Goal: Leave review/rating: Share an evaluation or opinion about a product, service, or content

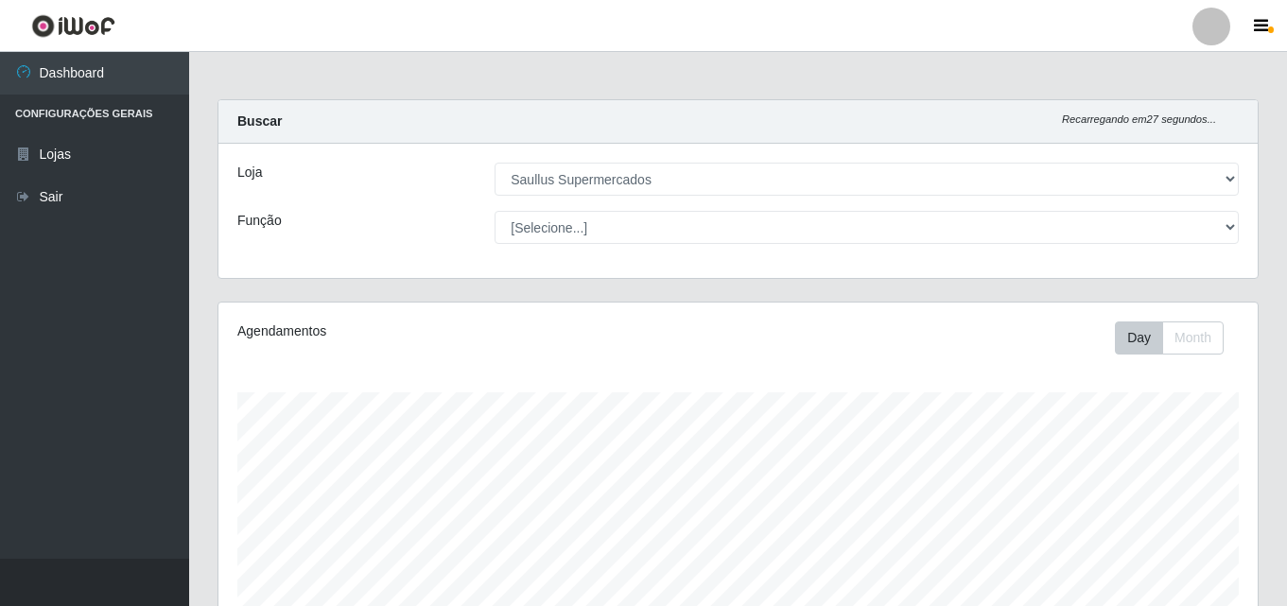
select select "423"
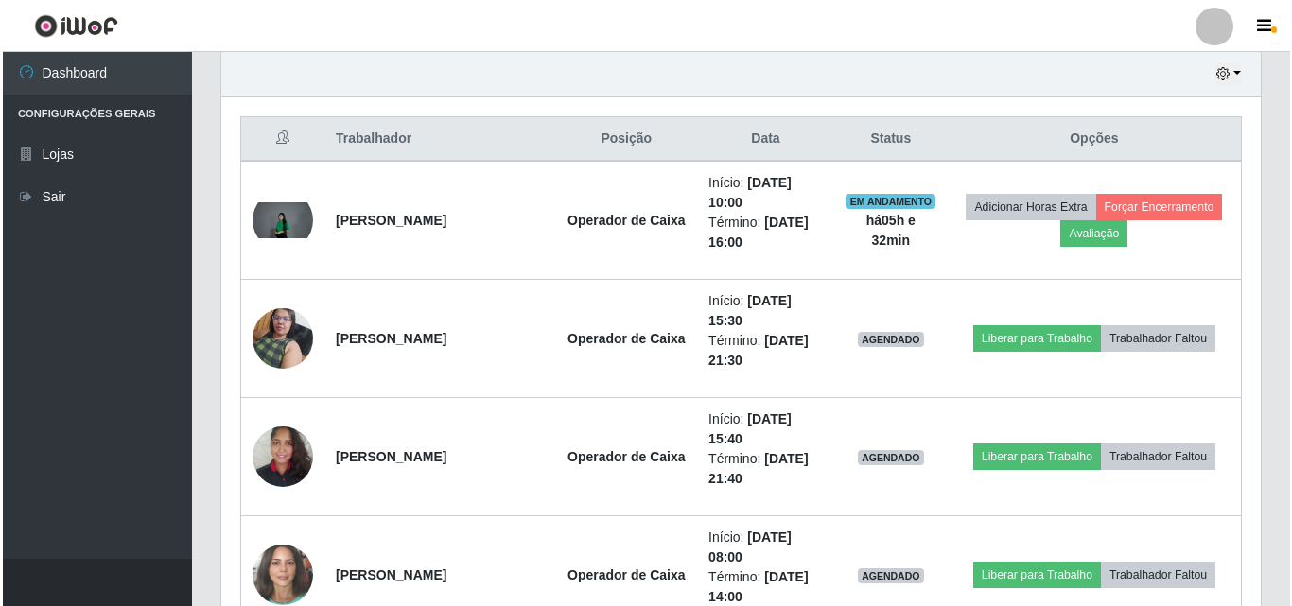
scroll to position [392, 1039]
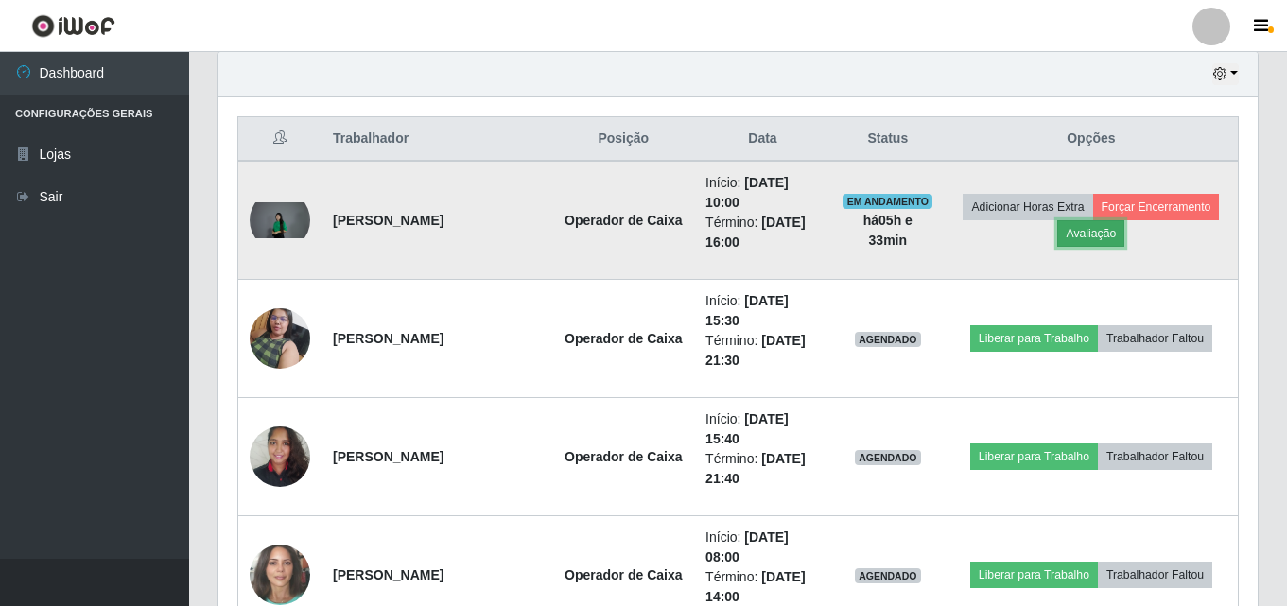
click at [1106, 229] on button "Avaliação" at bounding box center [1090, 233] width 67 height 26
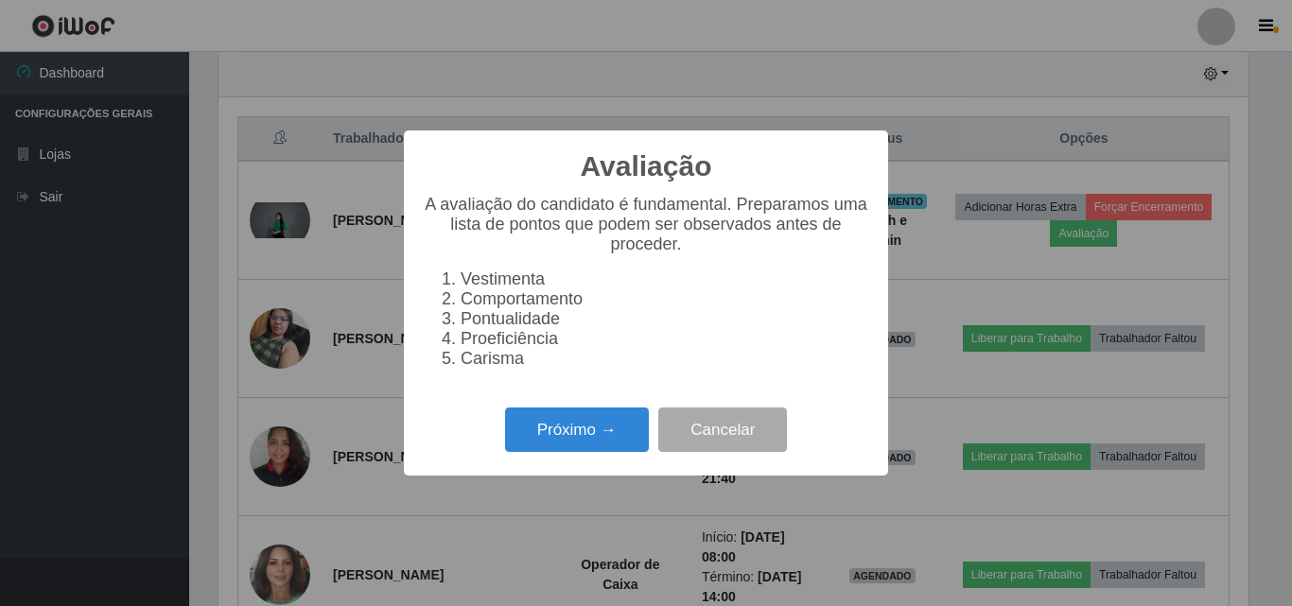
scroll to position [392, 1030]
click at [546, 426] on button "Próximo →" at bounding box center [577, 430] width 144 height 44
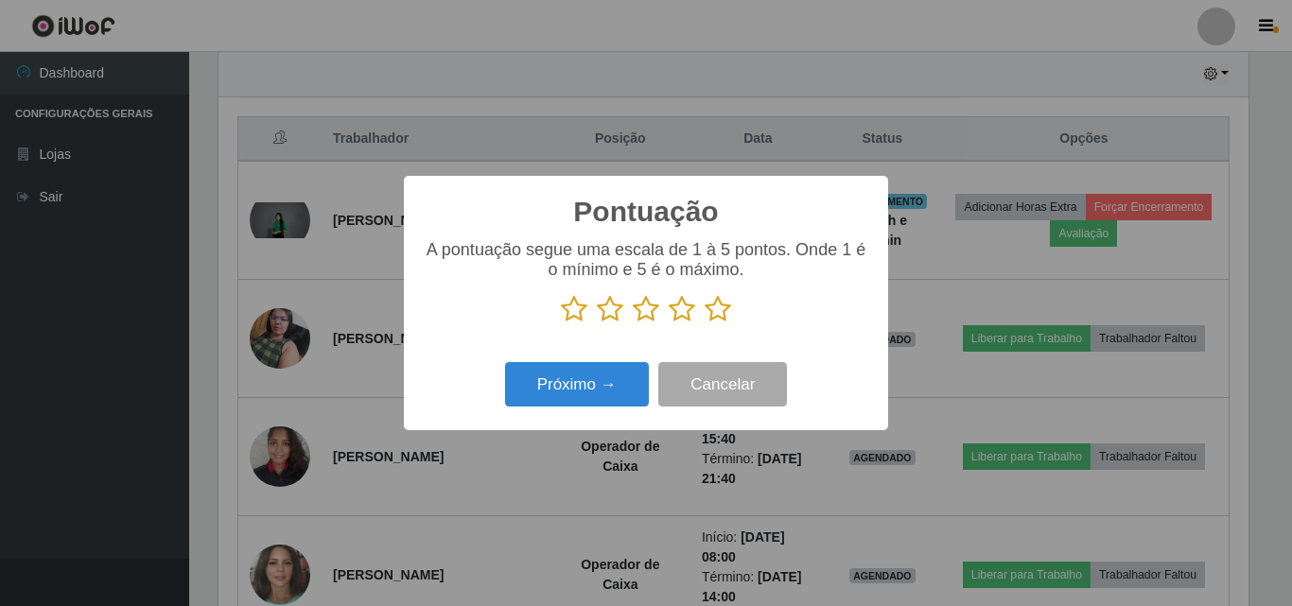
click at [723, 314] on icon at bounding box center [718, 309] width 26 height 28
click at [705, 323] on input "radio" at bounding box center [705, 323] width 0 height 0
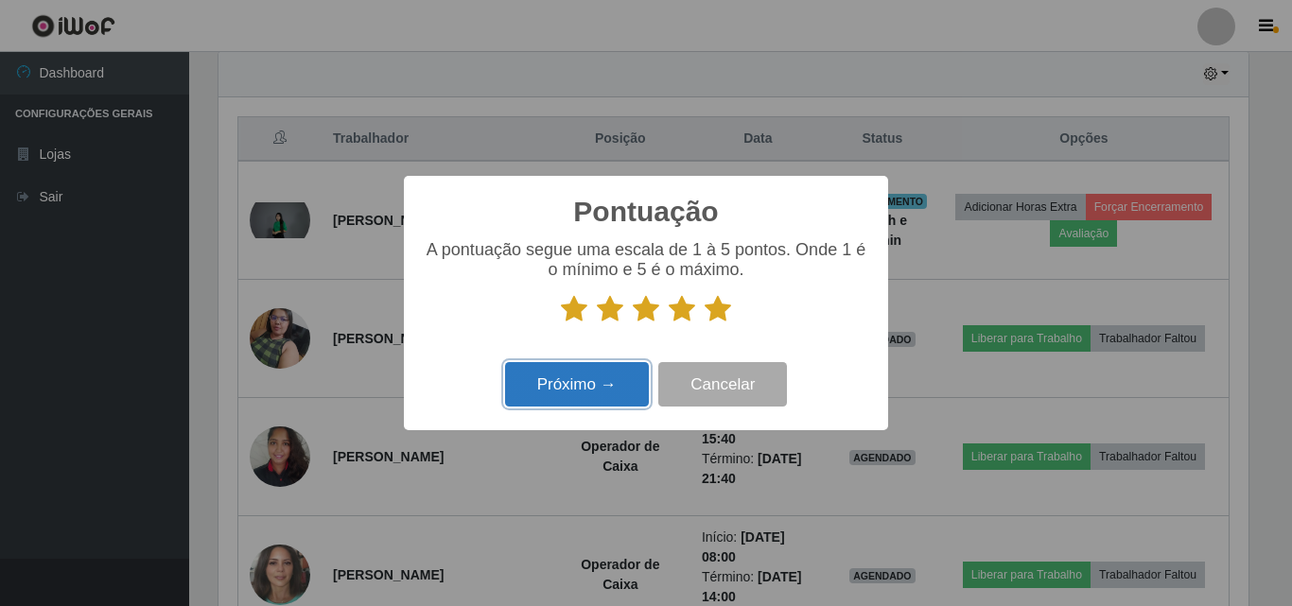
click at [622, 388] on button "Próximo →" at bounding box center [577, 384] width 144 height 44
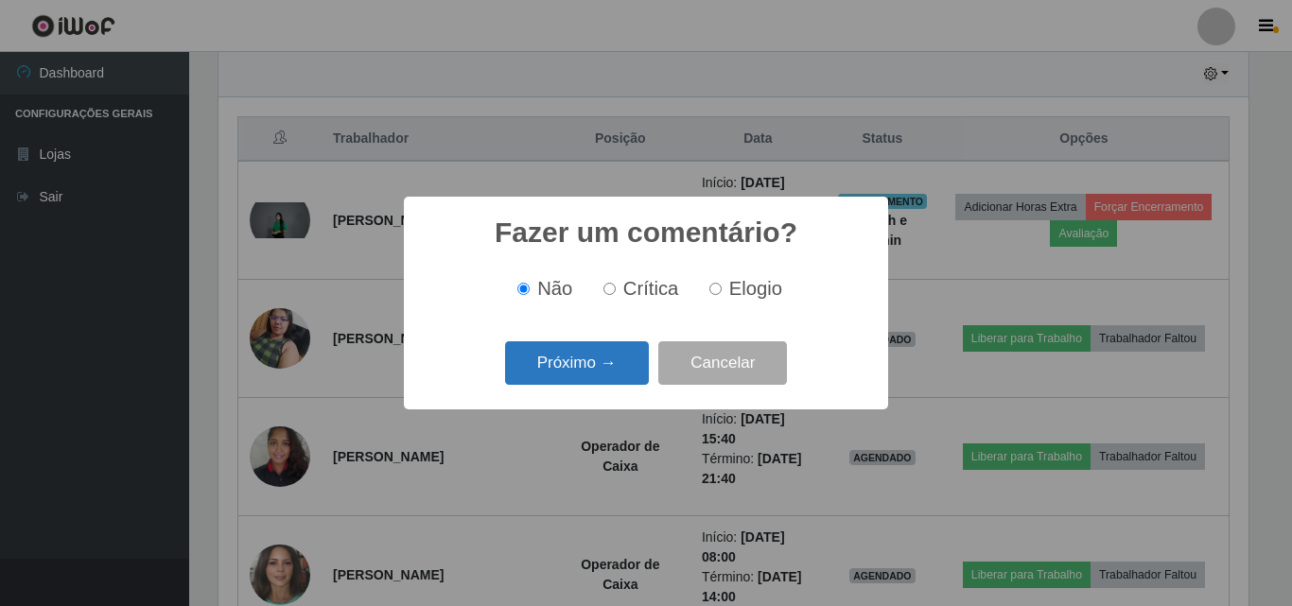
click at [633, 385] on button "Próximo →" at bounding box center [577, 363] width 144 height 44
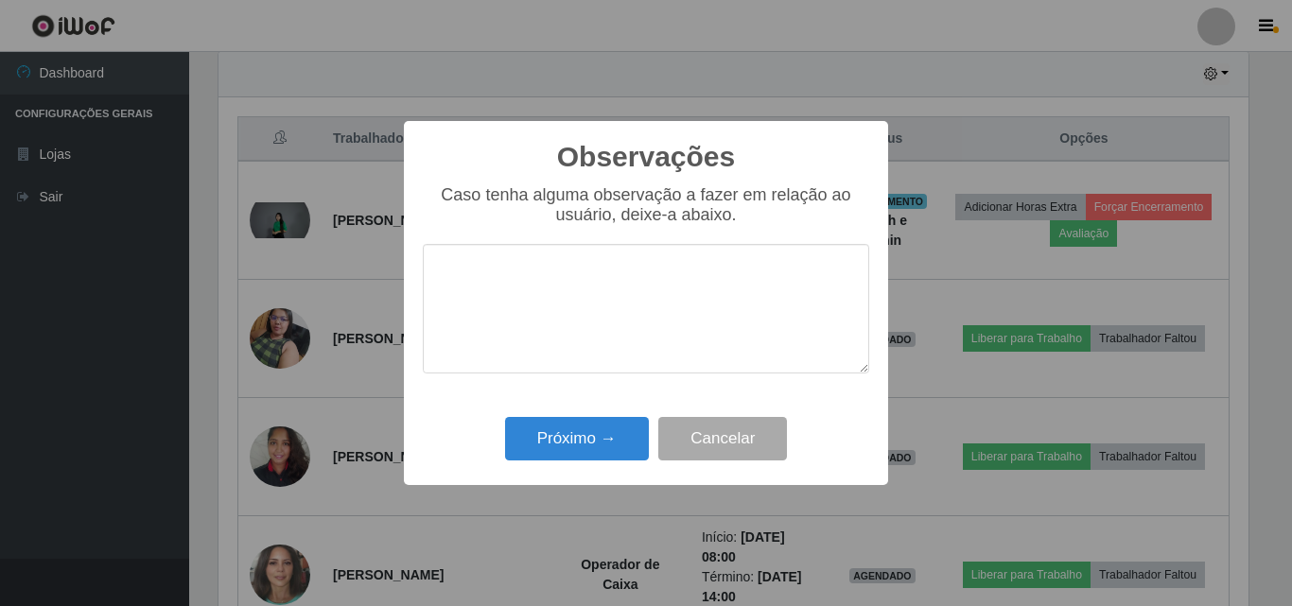
click at [584, 337] on textarea at bounding box center [646, 309] width 446 height 130
type textarea "excelente profissional"
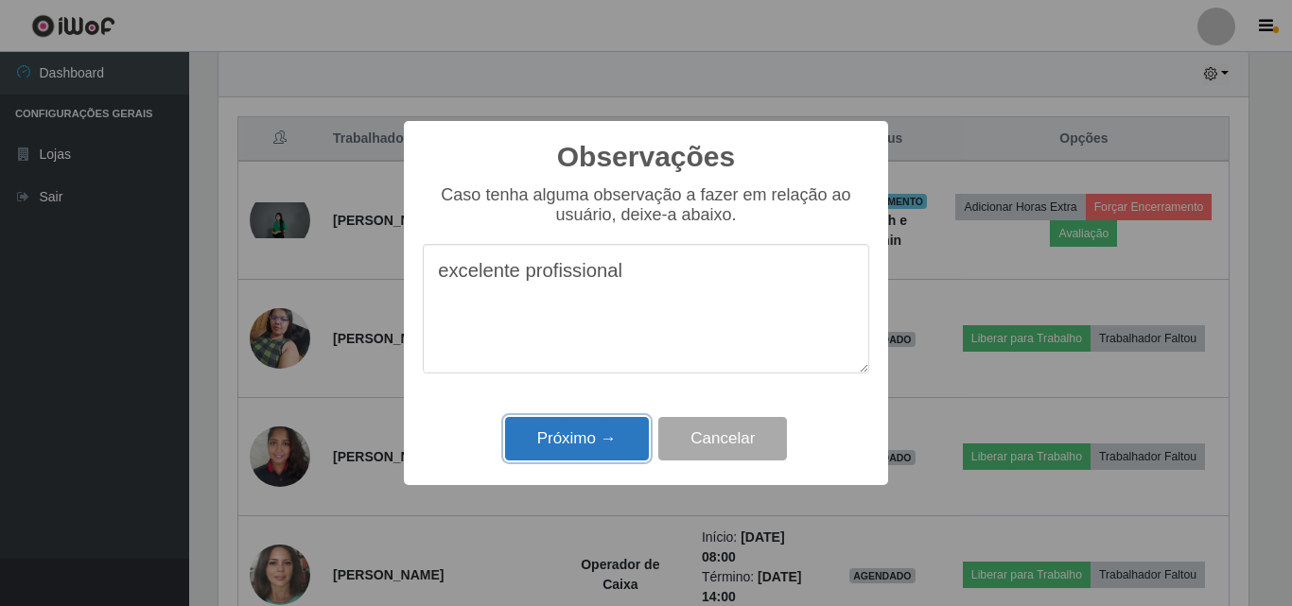
click at [554, 451] on button "Próximo →" at bounding box center [577, 439] width 144 height 44
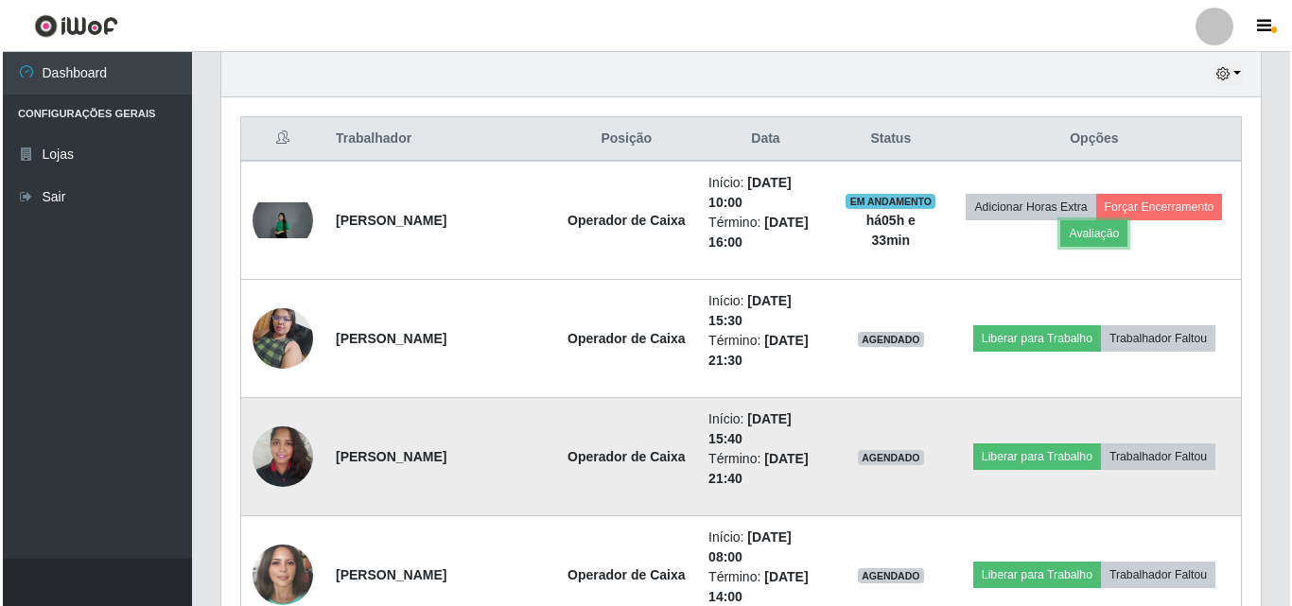
scroll to position [392, 1039]
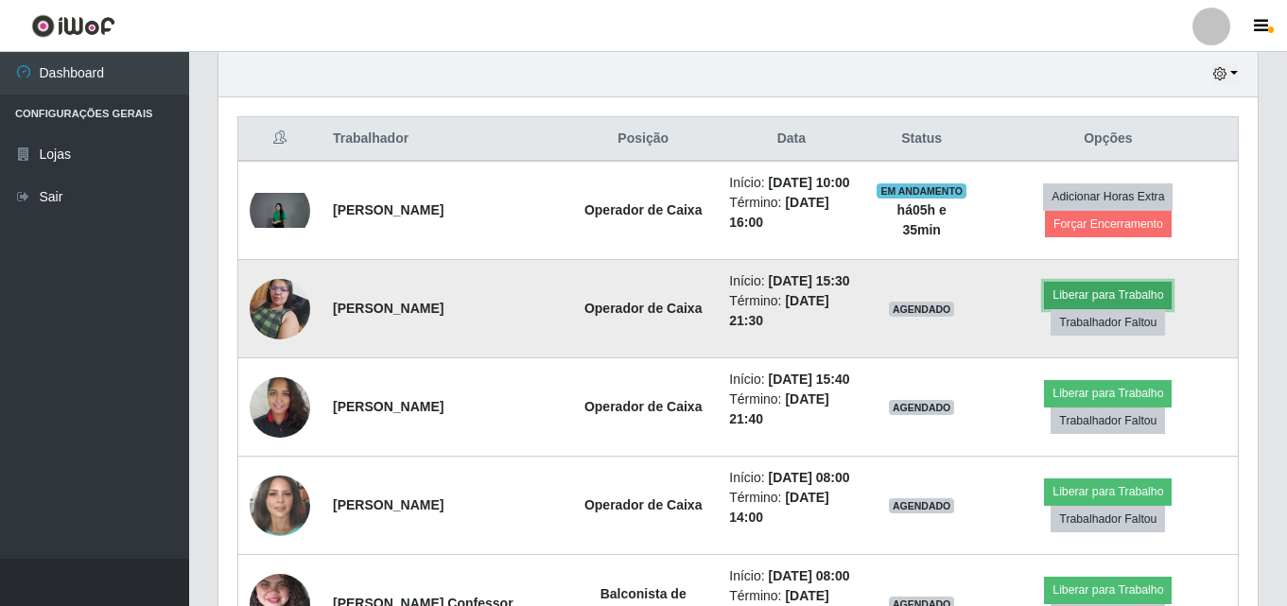
click at [1112, 308] on button "Liberar para Trabalho" at bounding box center [1108, 295] width 128 height 26
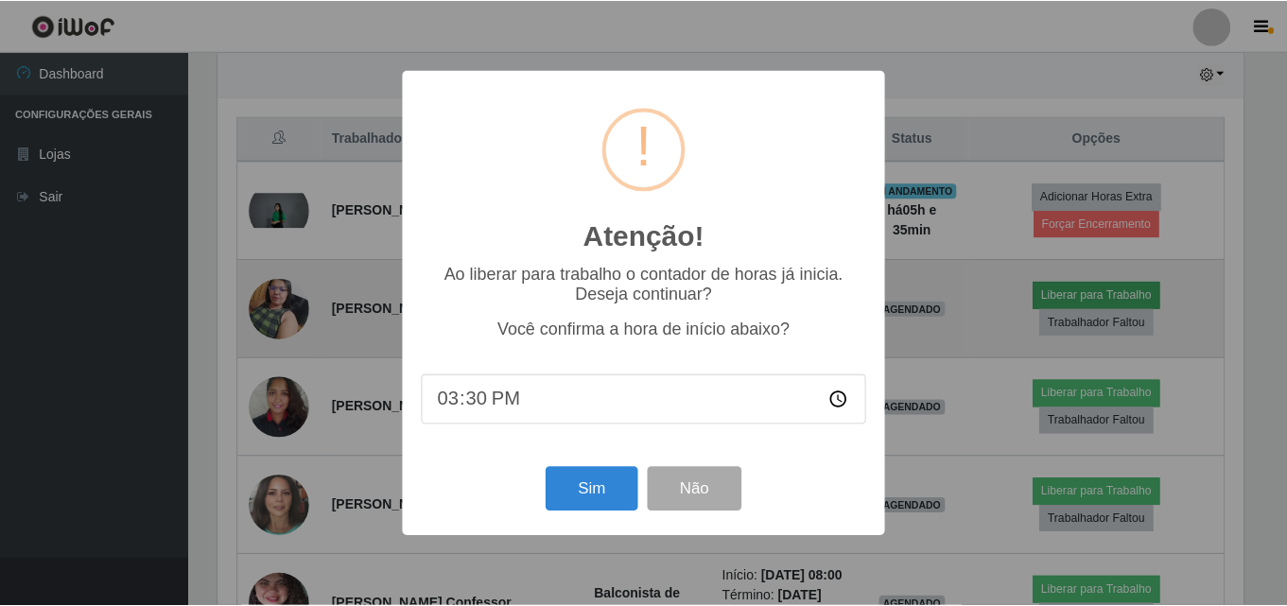
scroll to position [392, 1030]
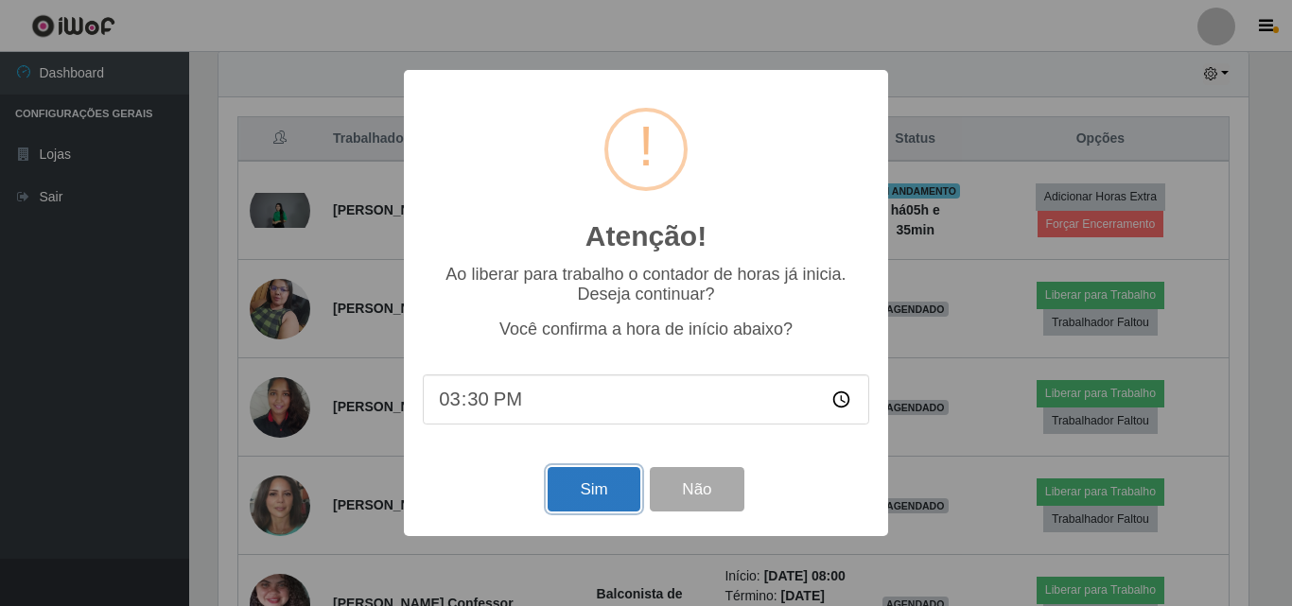
click at [603, 503] on button "Sim" at bounding box center [594, 489] width 92 height 44
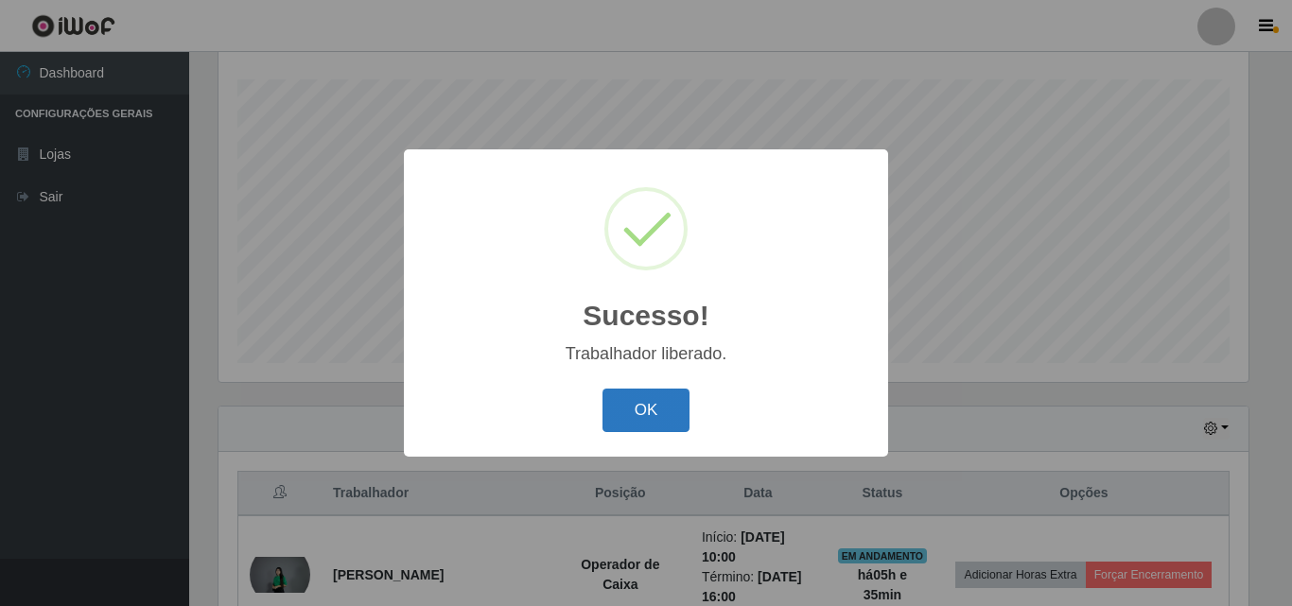
click at [656, 419] on button "OK" at bounding box center [646, 411] width 88 height 44
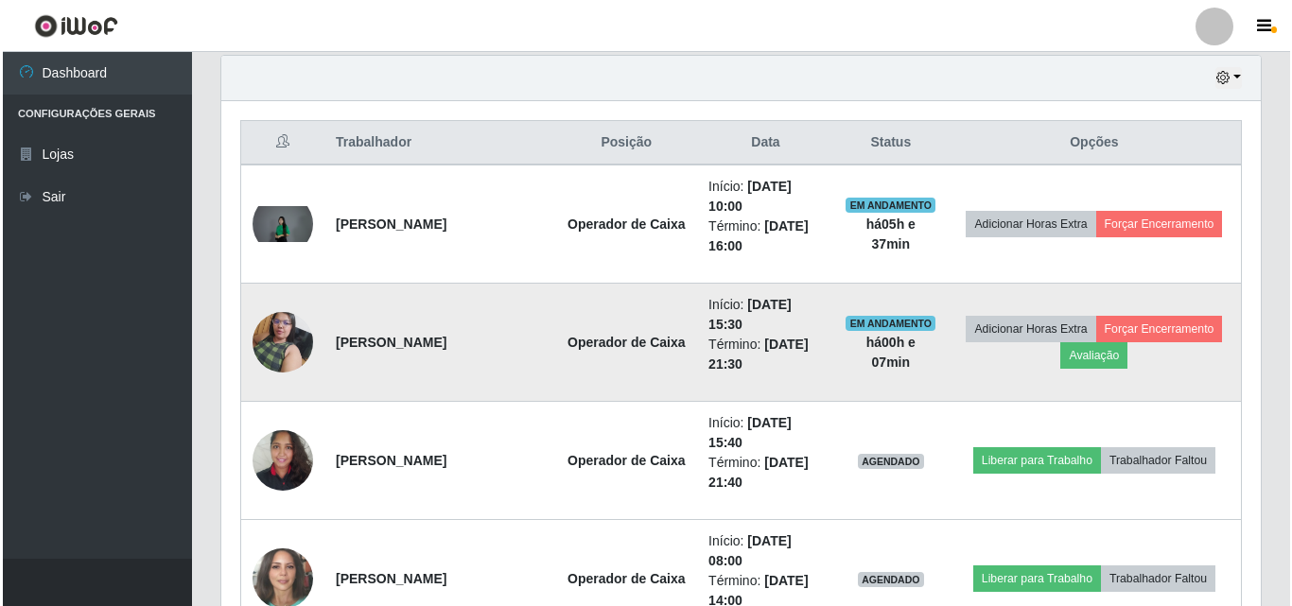
scroll to position [786, 0]
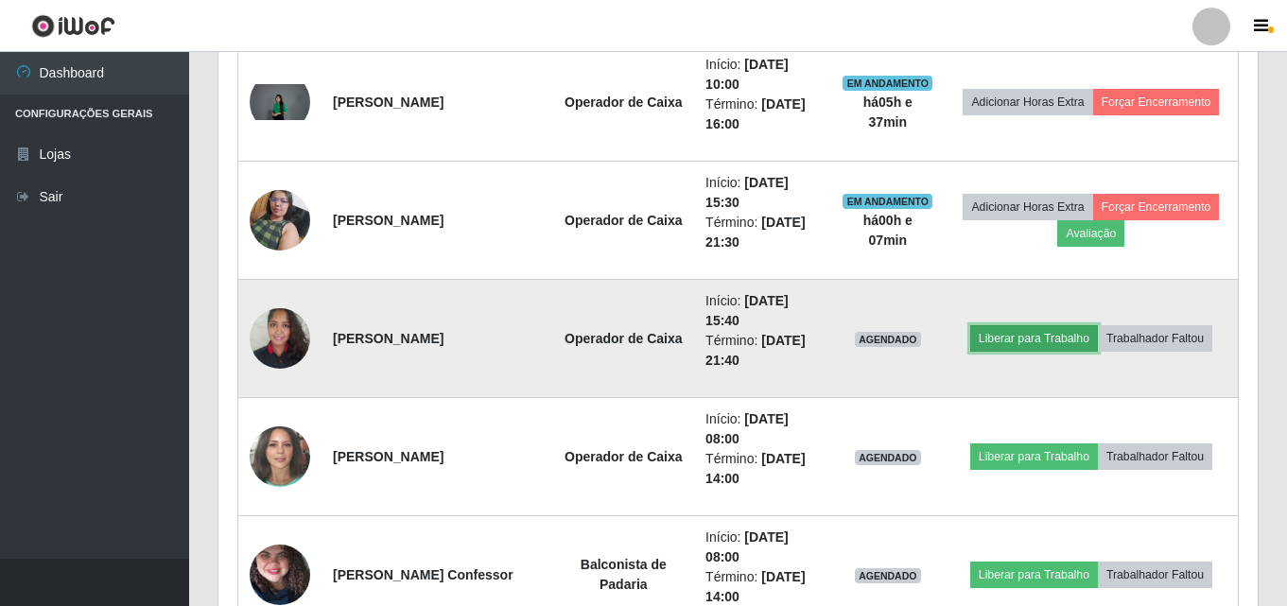
click at [1018, 341] on button "Liberar para Trabalho" at bounding box center [1034, 338] width 128 height 26
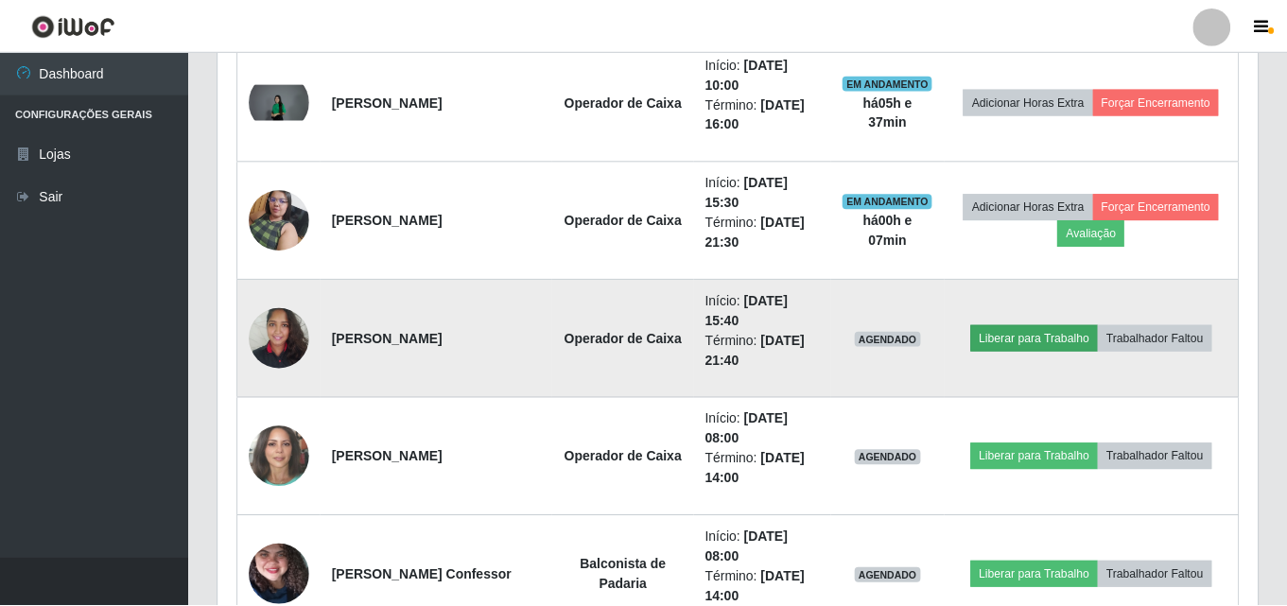
scroll to position [392, 1030]
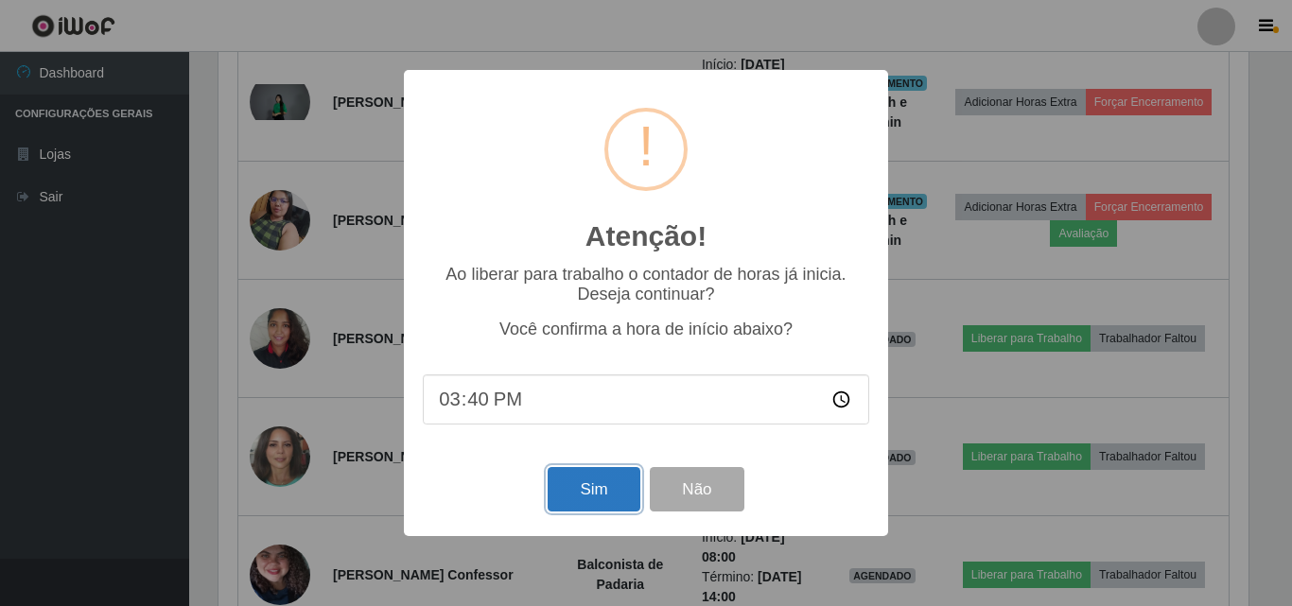
click at [579, 500] on button "Sim" at bounding box center [594, 489] width 92 height 44
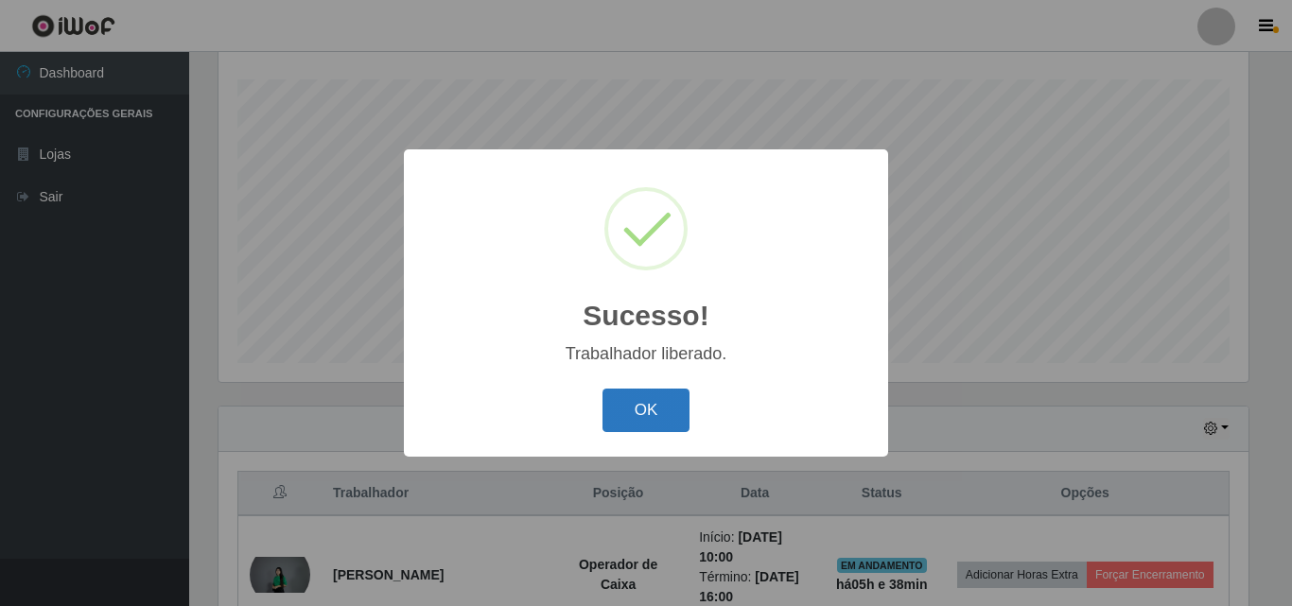
click at [635, 418] on button "OK" at bounding box center [646, 411] width 88 height 44
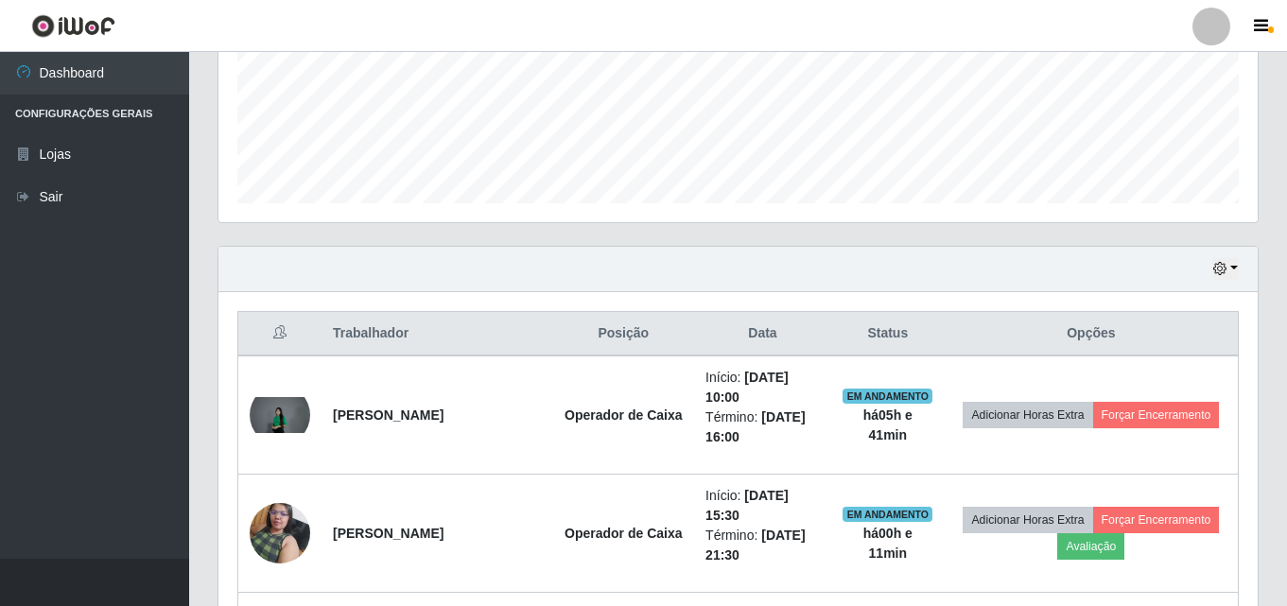
scroll to position [218, 0]
